Goal: Book appointment/travel/reservation

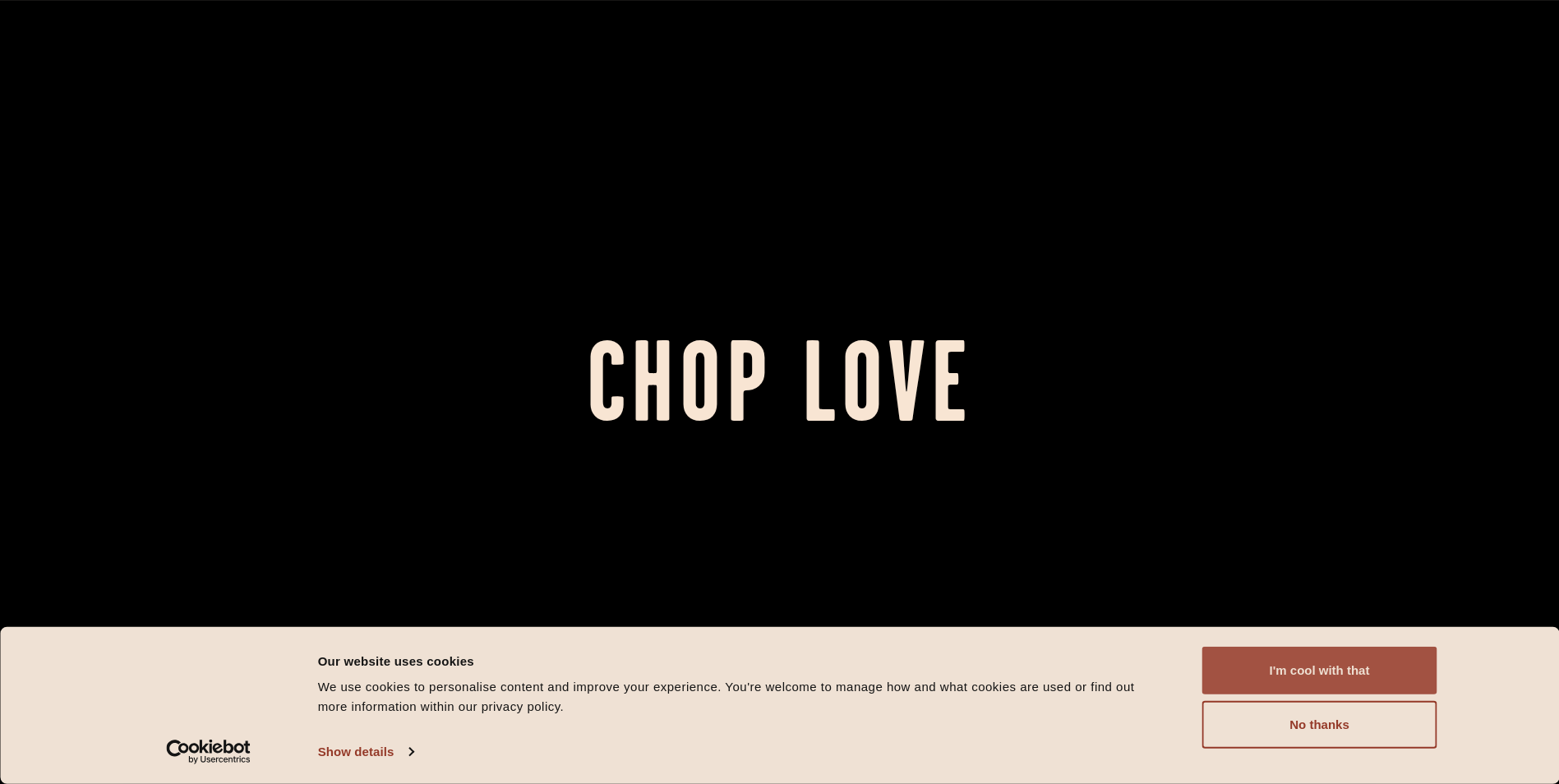
click at [1308, 675] on button "I'm cool with that" at bounding box center [1320, 670] width 235 height 48
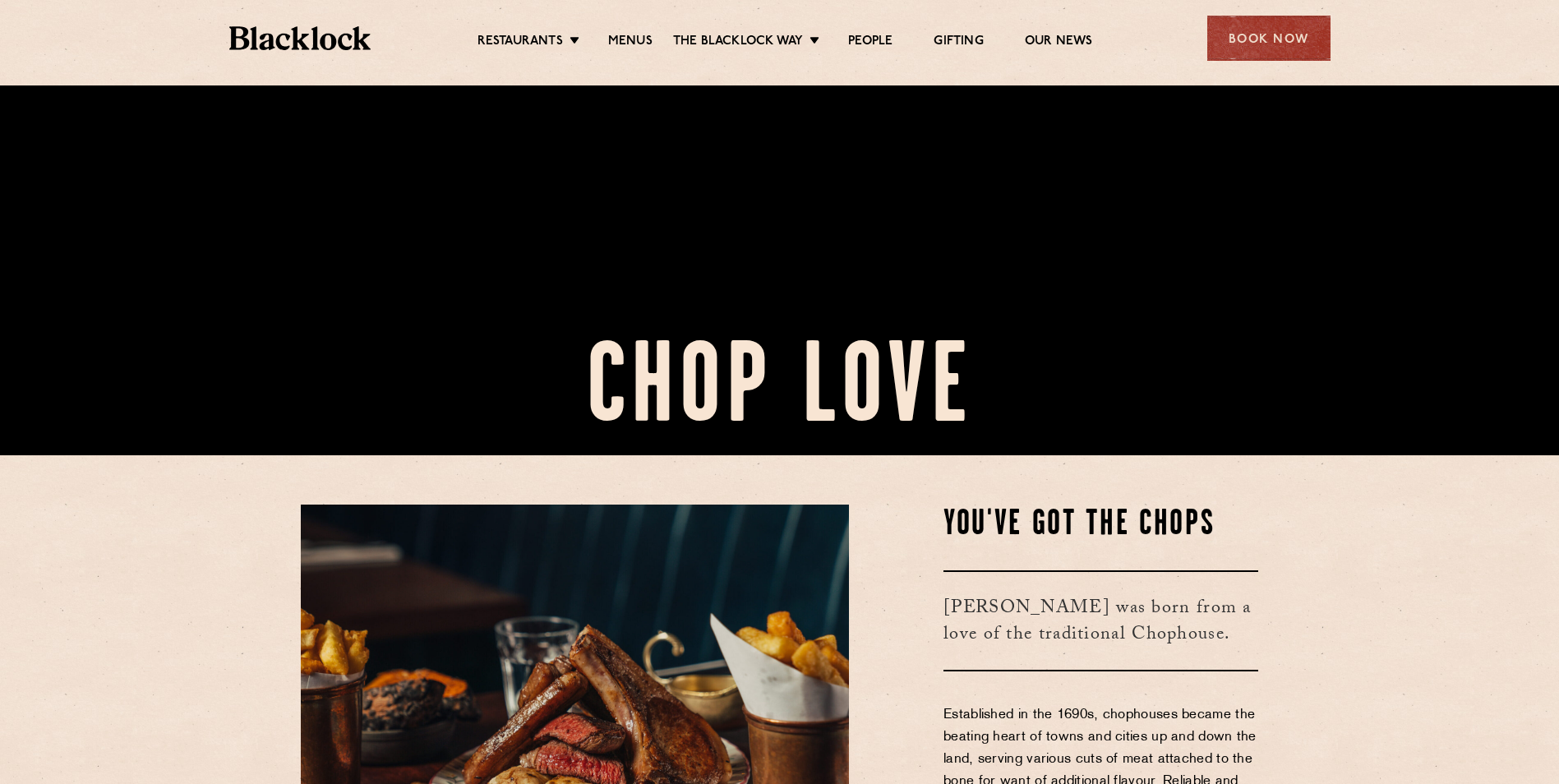
scroll to position [740, 0]
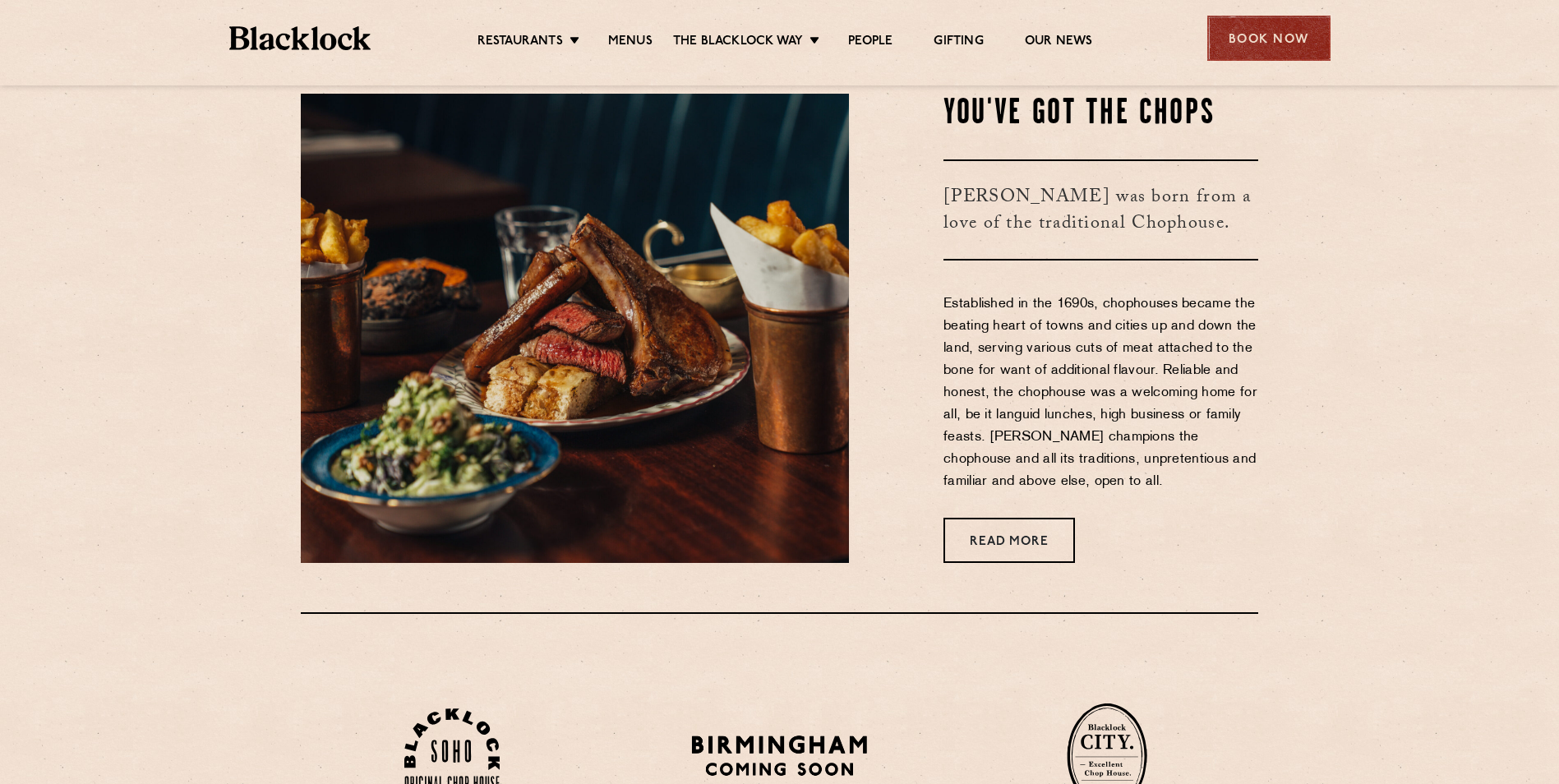
click at [1260, 46] on div "Book Now" at bounding box center [1269, 38] width 123 height 45
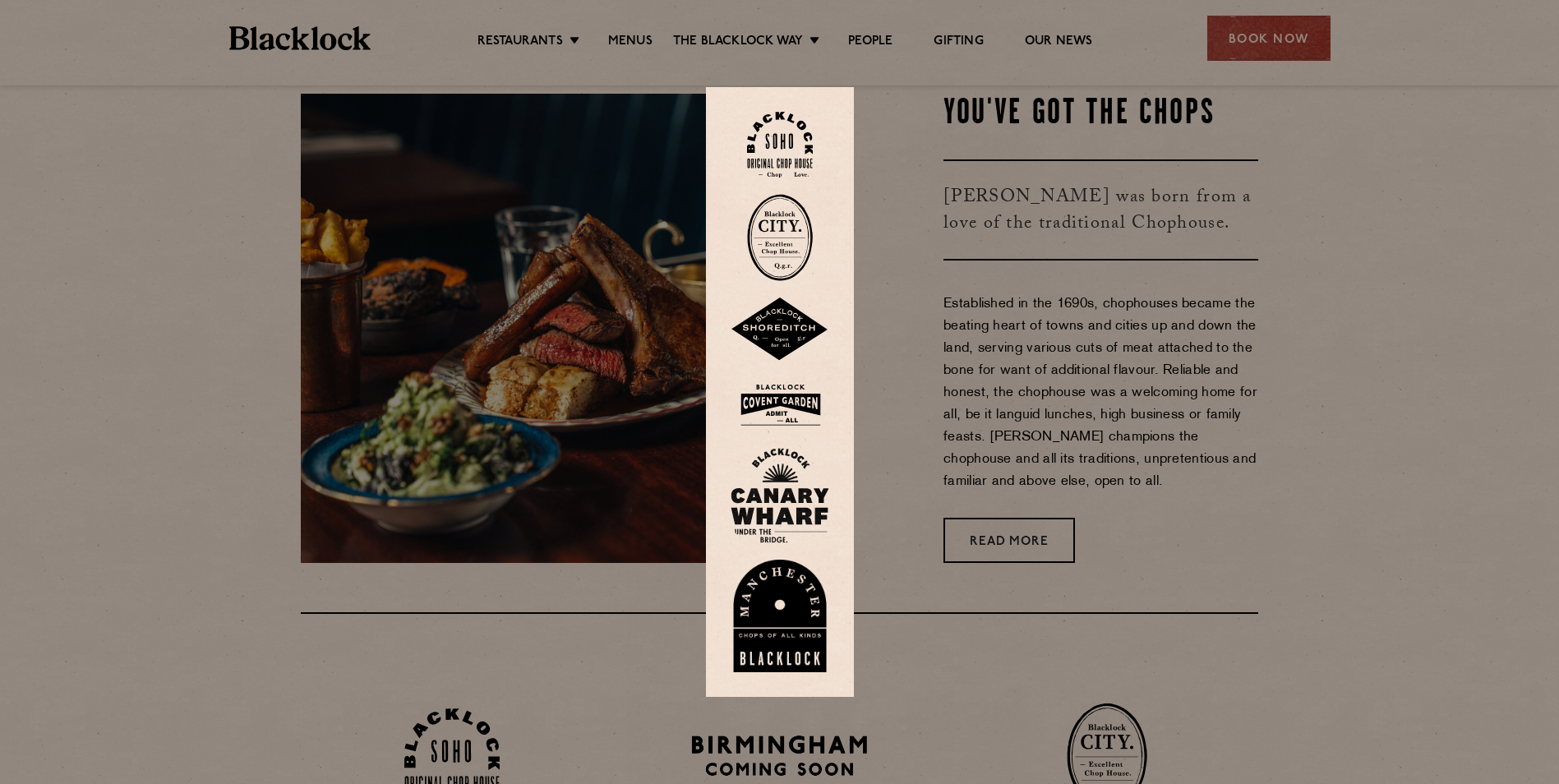
click at [1196, 339] on div at bounding box center [779, 392] width 1559 height 784
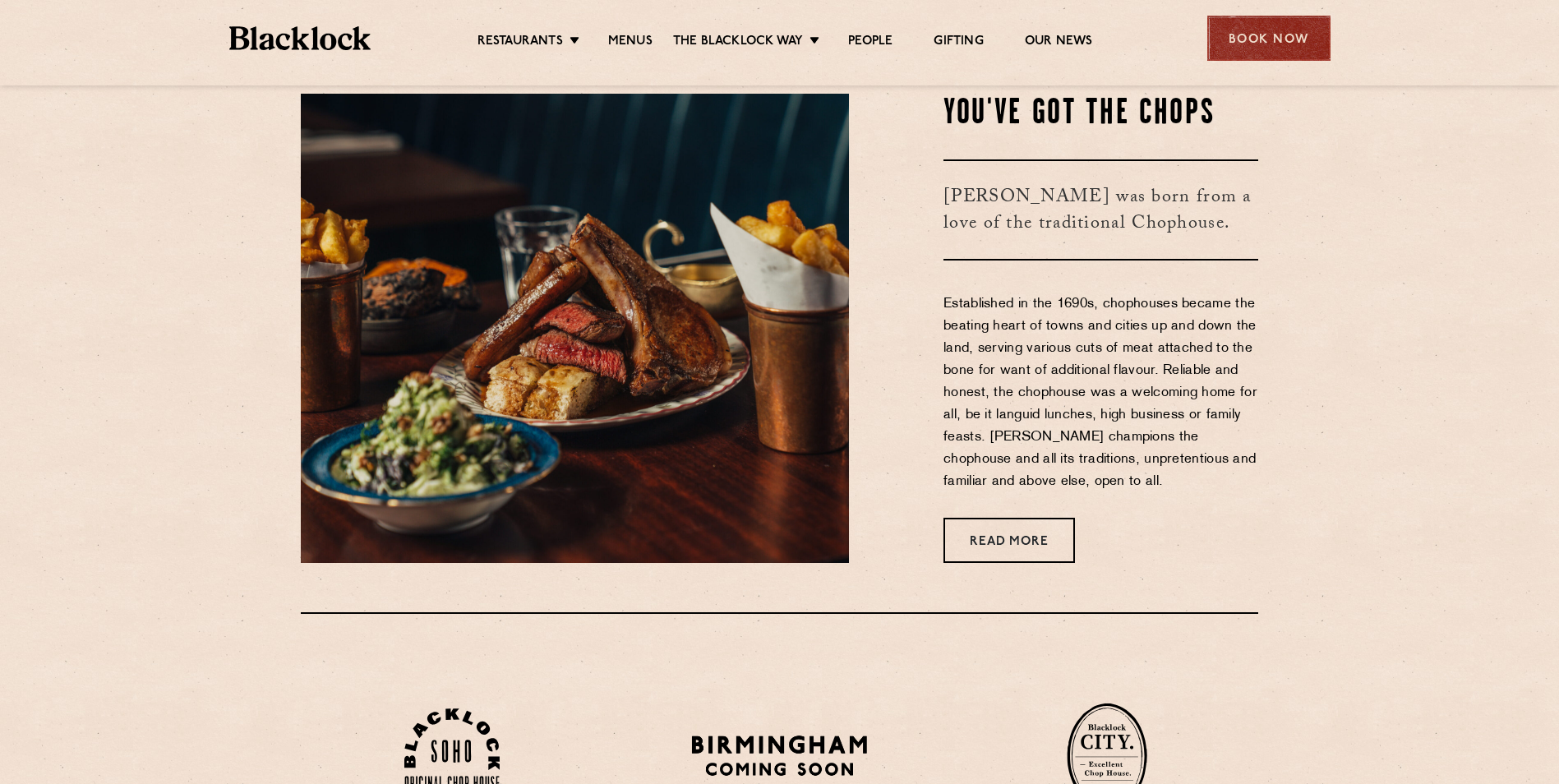
click at [1247, 35] on div "Book Now" at bounding box center [1269, 38] width 123 height 45
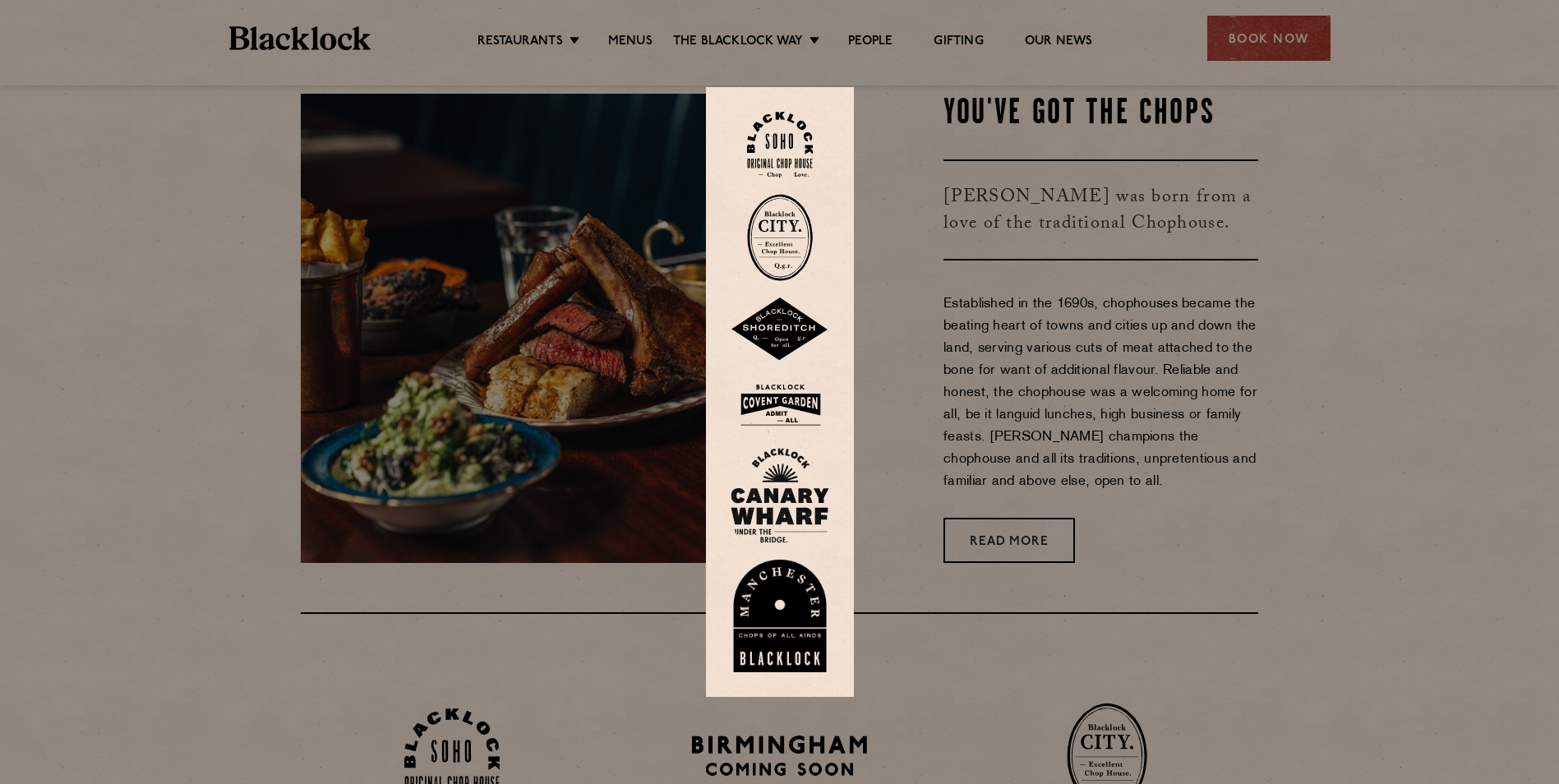
drag, startPoint x: 790, startPoint y: 225, endPoint x: 857, endPoint y: 368, distance: 157.9
click at [790, 225] on img at bounding box center [780, 237] width 66 height 87
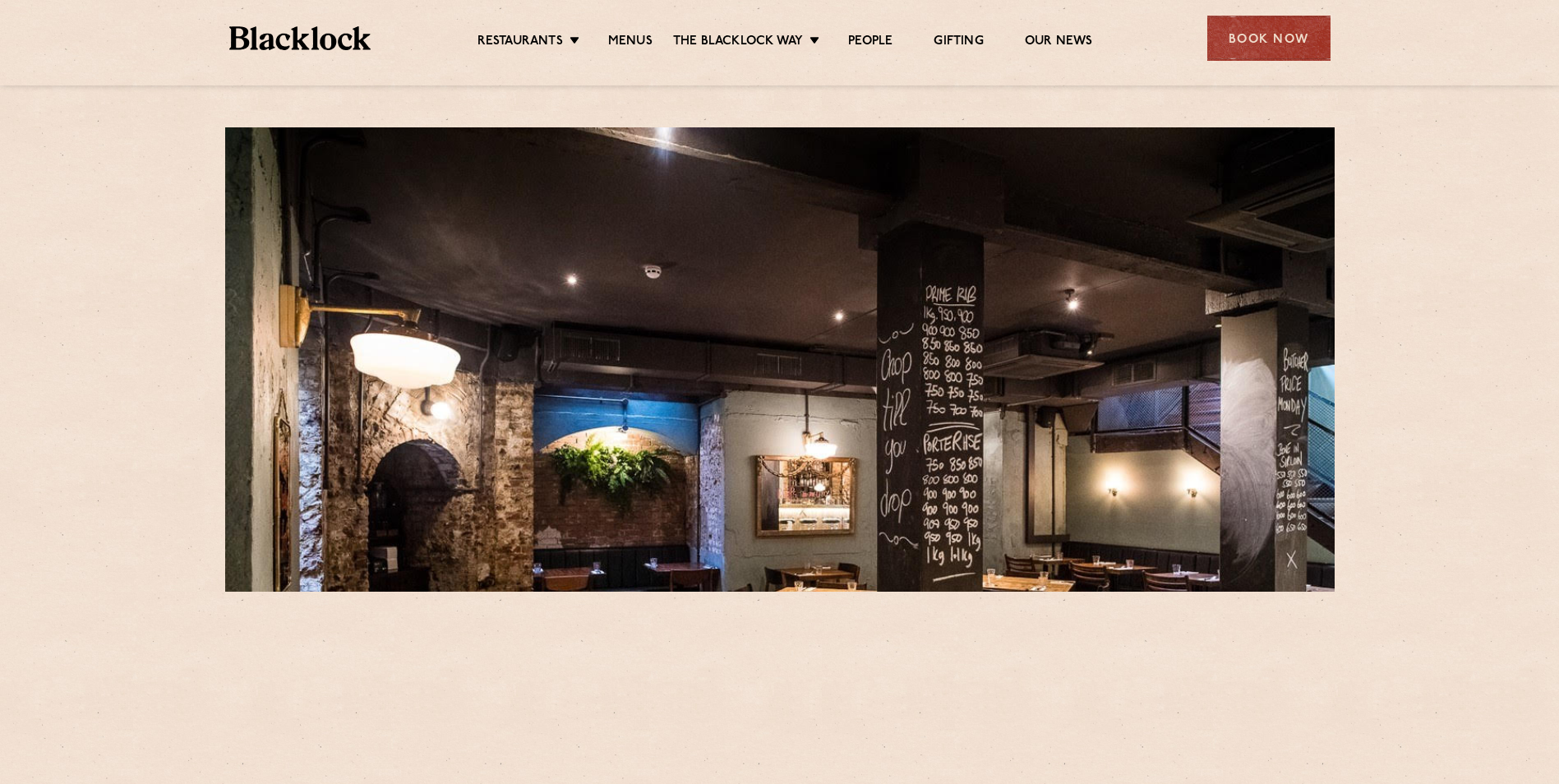
scroll to position [247, 0]
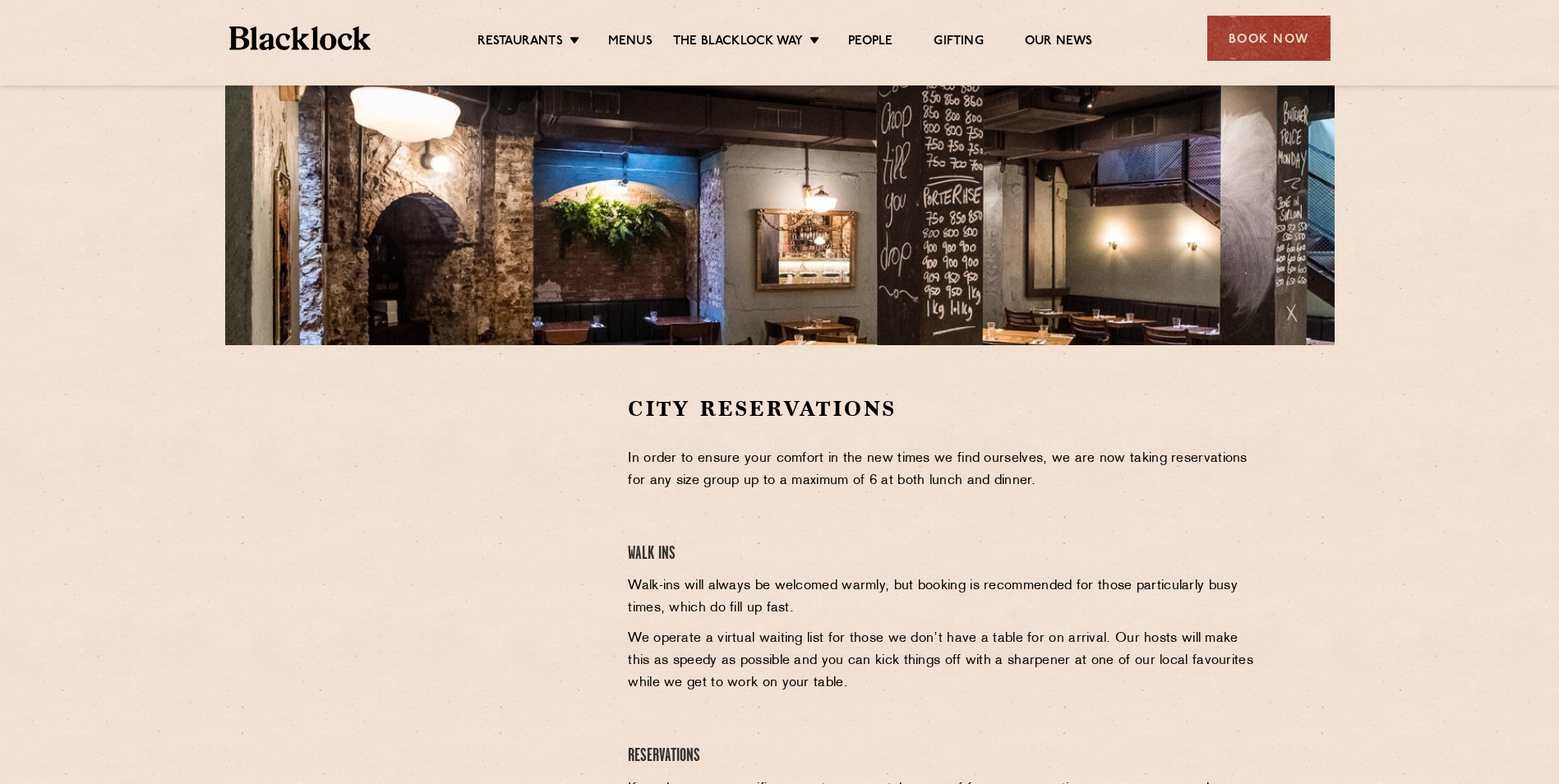
click at [1154, 482] on p "In order to ensure your comfort in the new times we find ourselves, we are now …" at bounding box center [943, 470] width 630 height 44
click at [556, 424] on div at bounding box center [452, 518] width 302 height 247
